Goal: Task Accomplishment & Management: Use online tool/utility

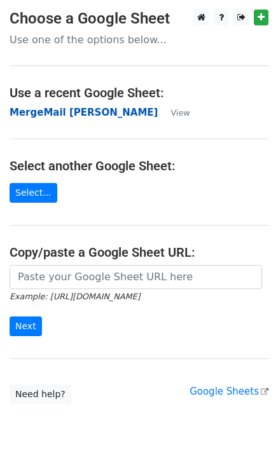
click at [71, 114] on strong "MergeMail [PERSON_NAME]" at bounding box center [84, 112] width 148 height 11
click at [57, 109] on strong "MergeMail [PERSON_NAME]" at bounding box center [84, 112] width 148 height 11
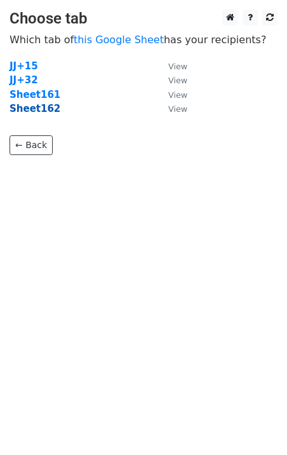
click at [44, 111] on strong "Sheet162" at bounding box center [35, 108] width 51 height 11
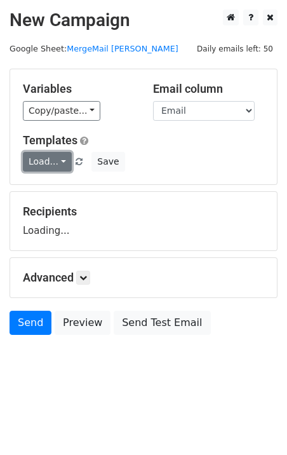
click at [51, 170] on link "Load..." at bounding box center [47, 162] width 49 height 20
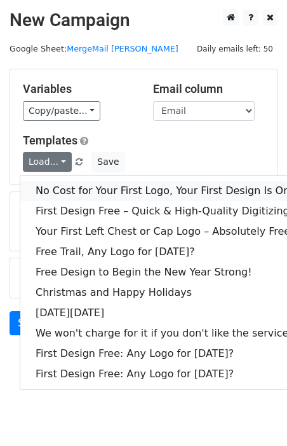
click at [76, 188] on link "No Cost for Your First Logo, Your First Design Is On Us!" at bounding box center [172, 191] width 305 height 20
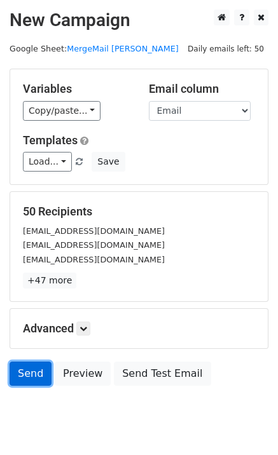
click at [34, 376] on link "Send" at bounding box center [31, 374] width 42 height 24
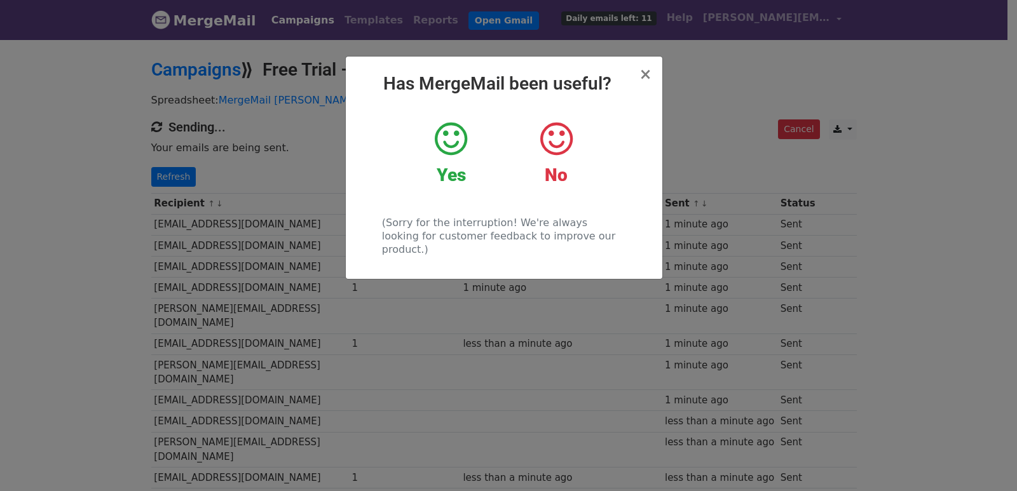
click at [277, 237] on div "× Has MergeMail been useful? Yes No (Sorry for the interruption! We're always l…" at bounding box center [508, 264] width 1017 height 453
click at [172, 176] on link "Refresh" at bounding box center [173, 177] width 45 height 20
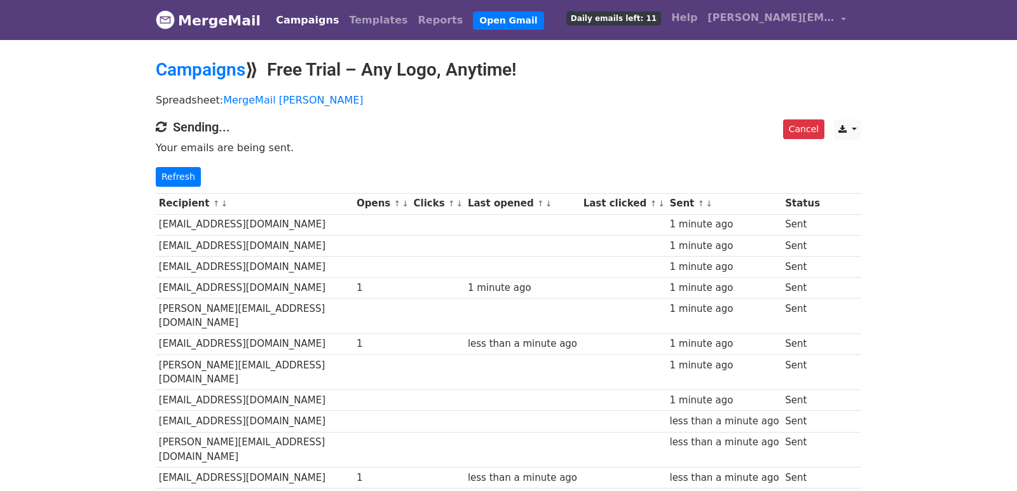
click at [242, 168] on p "Refresh" at bounding box center [509, 177] width 706 height 20
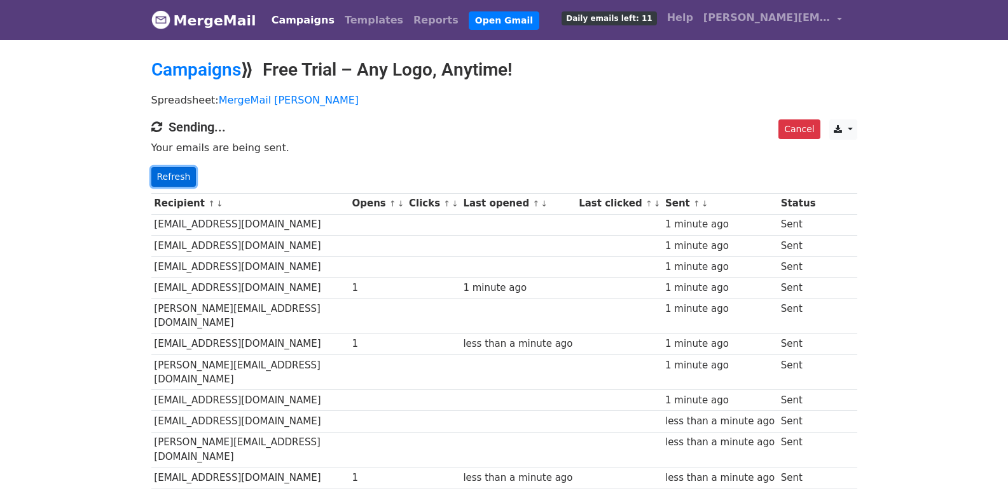
click at [177, 178] on link "Refresh" at bounding box center [173, 177] width 45 height 20
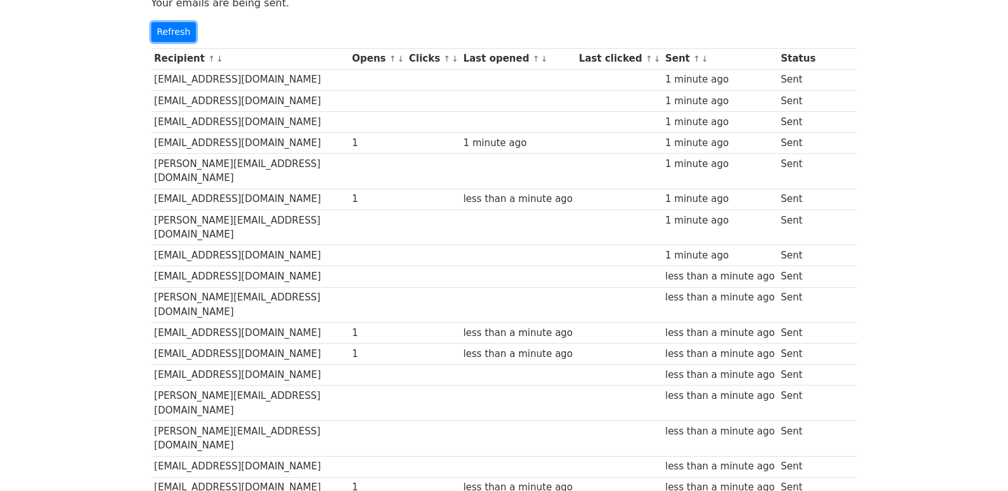
scroll to position [170, 0]
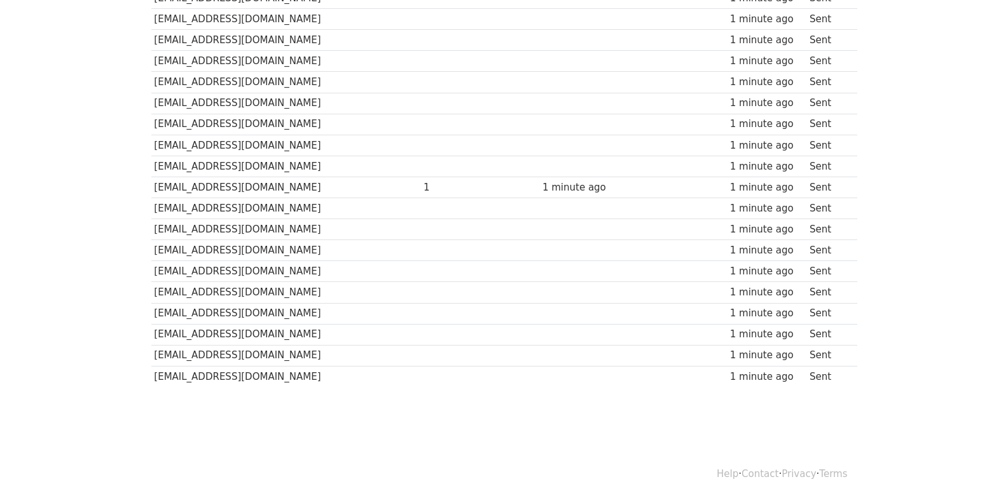
scroll to position [885, 0]
